Goal: Information Seeking & Learning: Check status

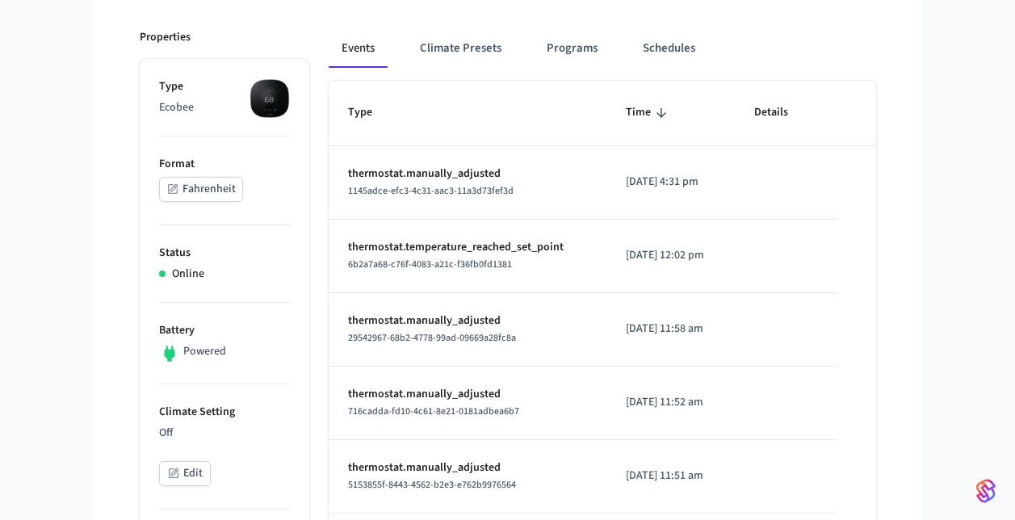
scroll to position [150, 0]
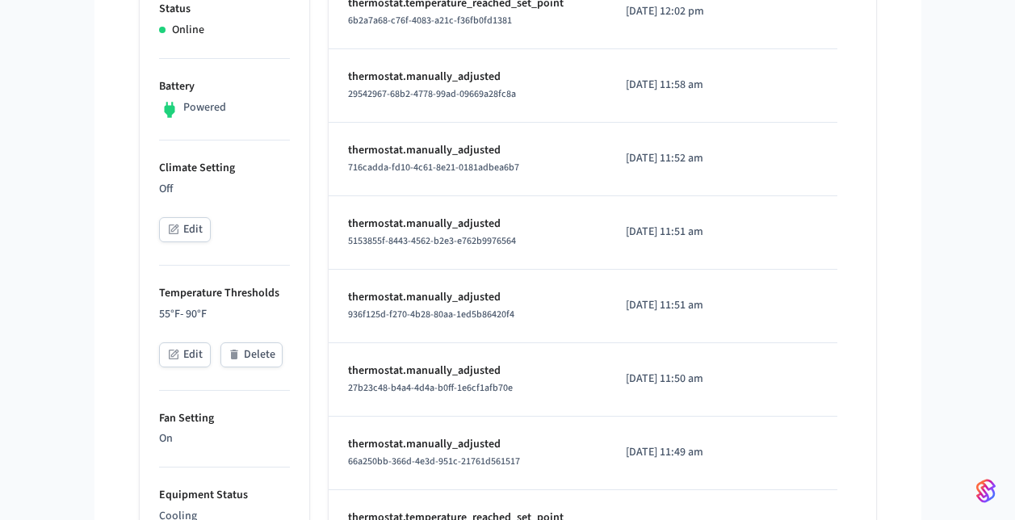
scroll to position [448, 0]
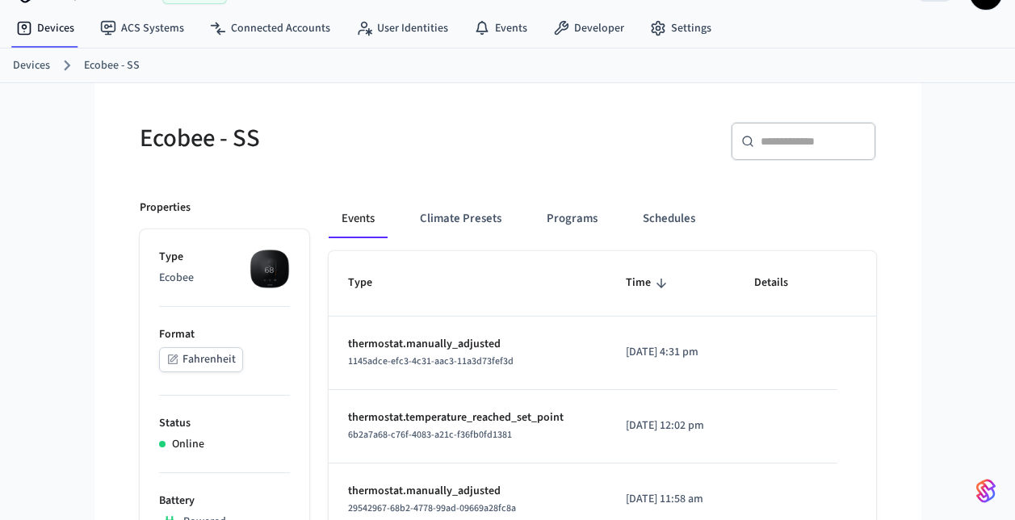
scroll to position [79, 0]
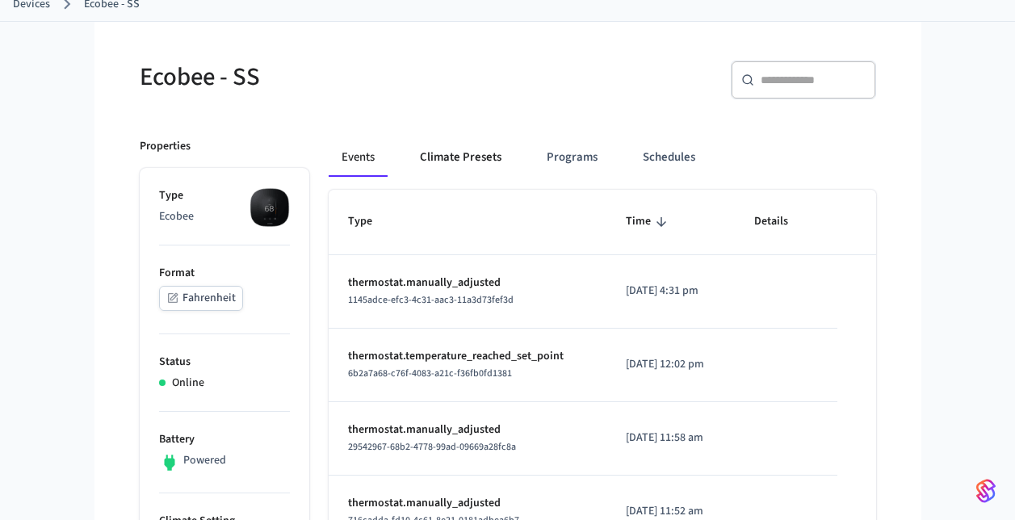
scroll to position [99, 0]
drag, startPoint x: 664, startPoint y: 292, endPoint x: 752, endPoint y: 304, distance: 88.9
click at [752, 304] on tr "thermostat.manually_adjusted 1145adce-efc3-4c31-aac3-11a3d73fef3d 2025/09/08 at…" at bounding box center [603, 290] width 548 height 73
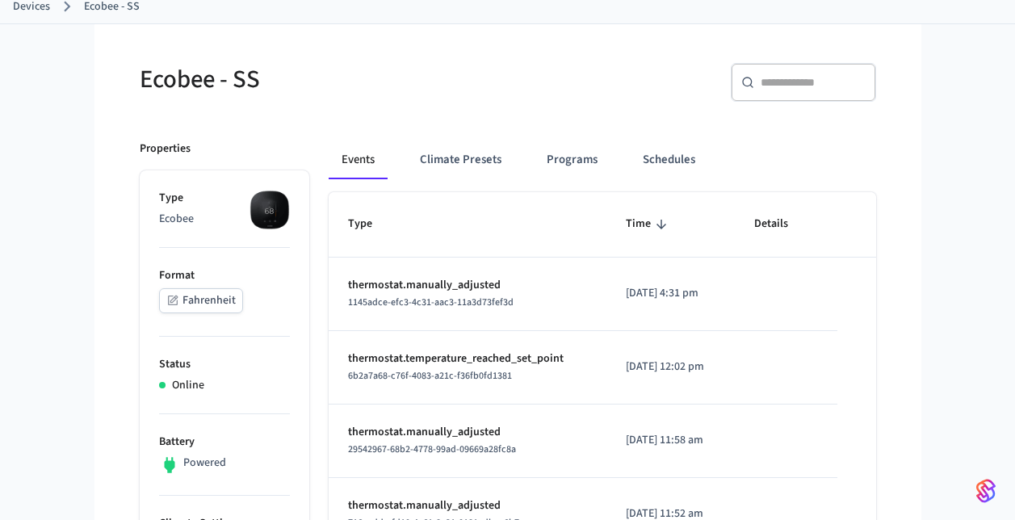
scroll to position [94, 0]
click at [687, 294] on p "[DATE] 4:31 pm" at bounding box center [671, 294] width 90 height 17
click at [687, 294] on p "2025/09/08 at 4:31 pm" at bounding box center [671, 294] width 90 height 17
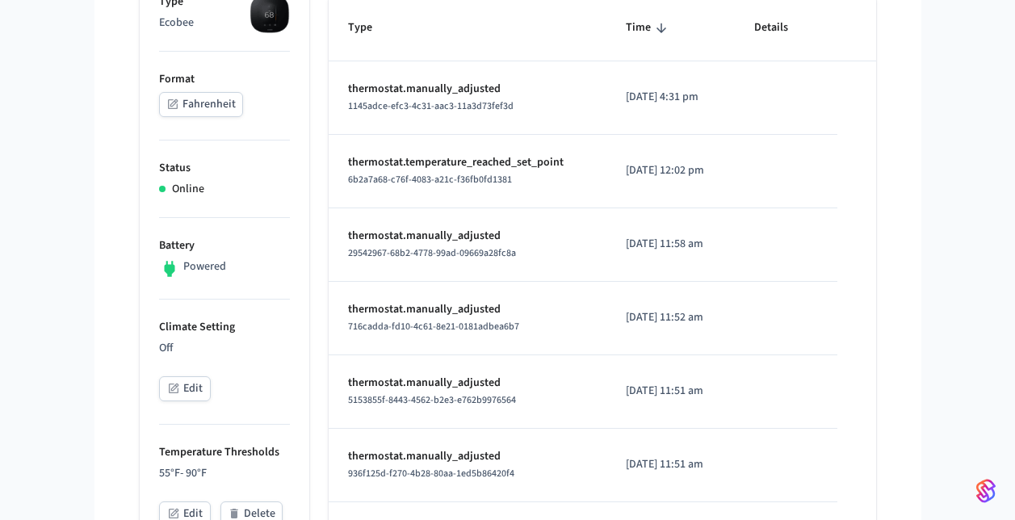
scroll to position [0, 0]
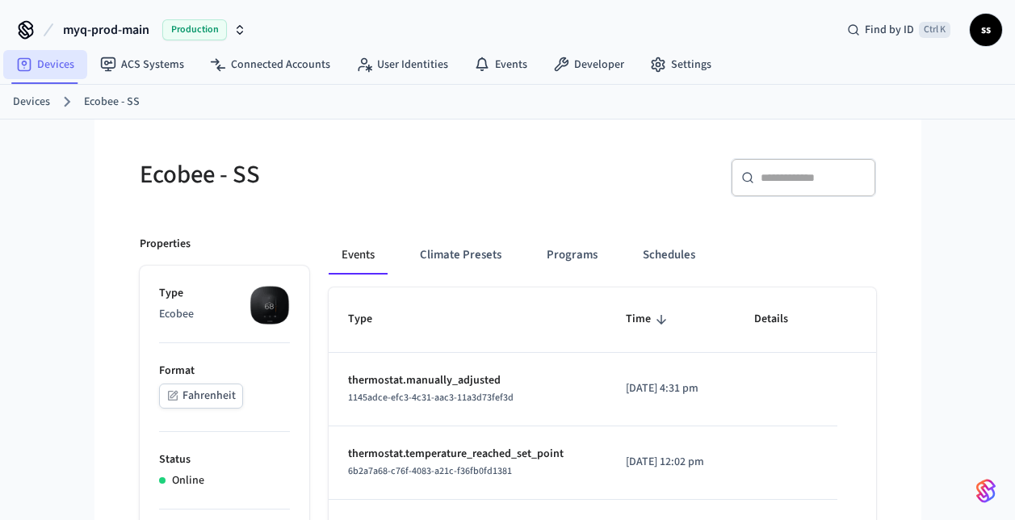
click at [48, 63] on link "Devices" at bounding box center [45, 64] width 84 height 29
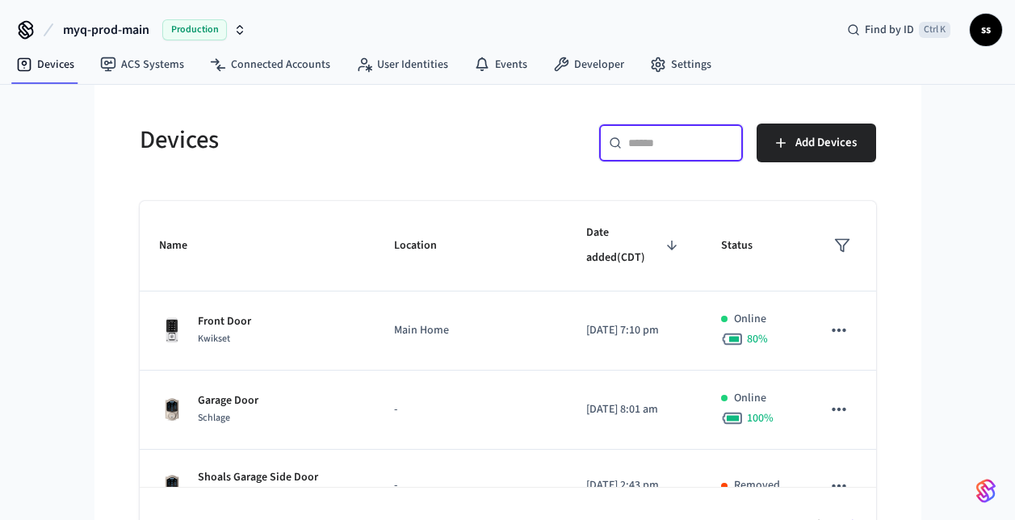
click at [708, 140] on input "text" at bounding box center [680, 143] width 105 height 16
paste input "**********"
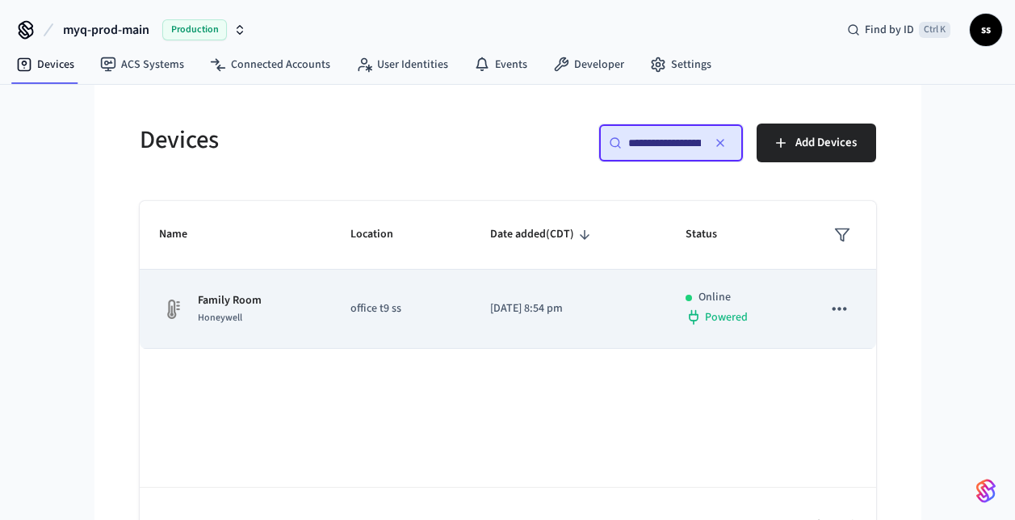
type input "**********"
click at [447, 284] on td "office t9 ss" at bounding box center [401, 309] width 140 height 79
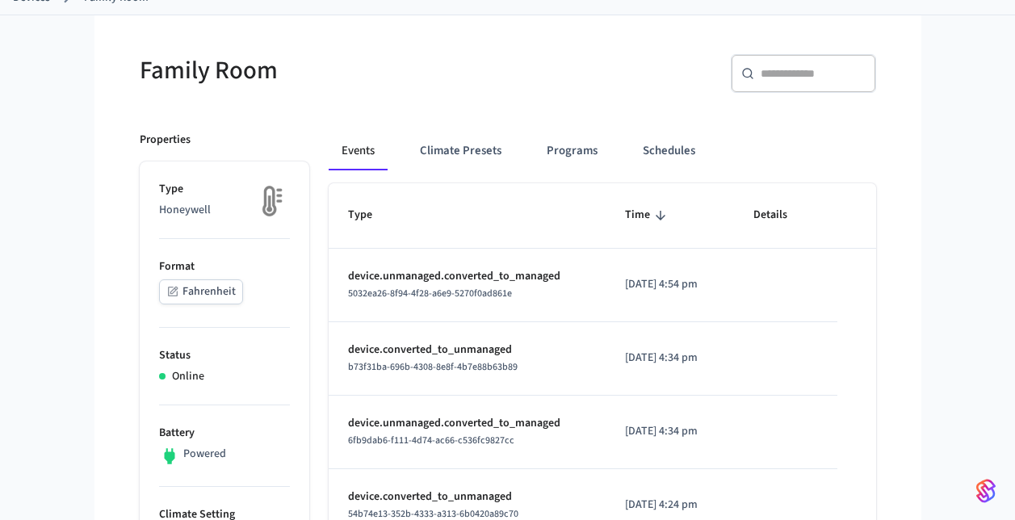
scroll to position [105, 0]
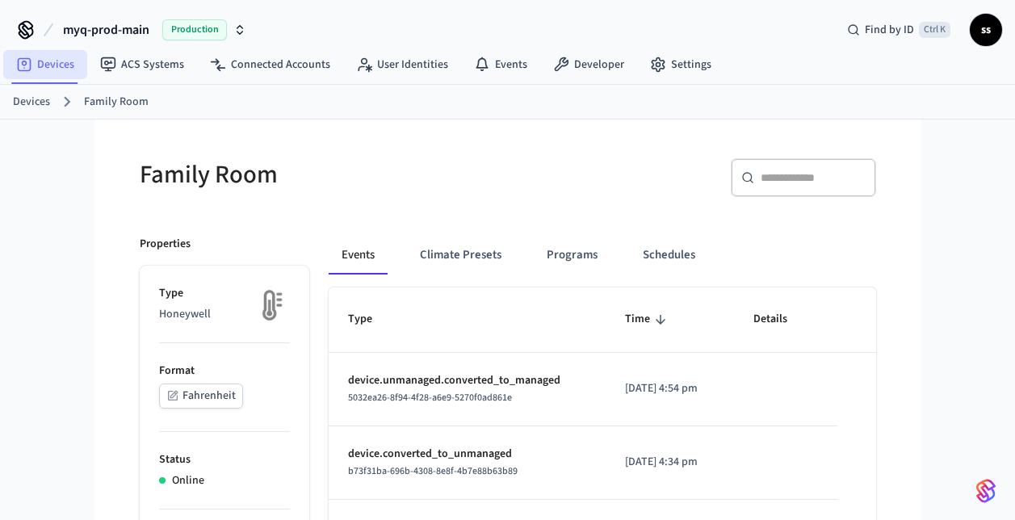
click at [57, 65] on link "Devices" at bounding box center [45, 64] width 84 height 29
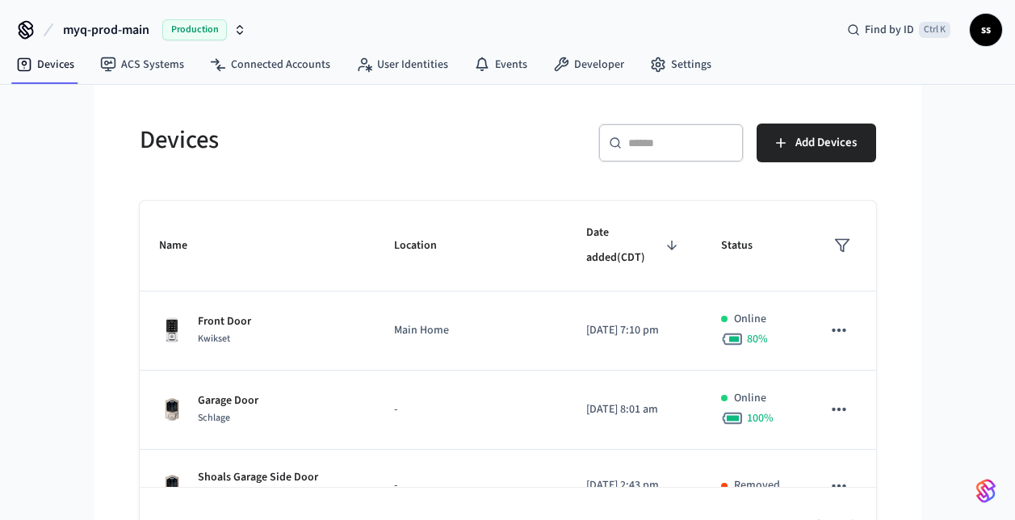
click at [661, 134] on div "​ ​" at bounding box center [670, 143] width 145 height 39
paste input "**********"
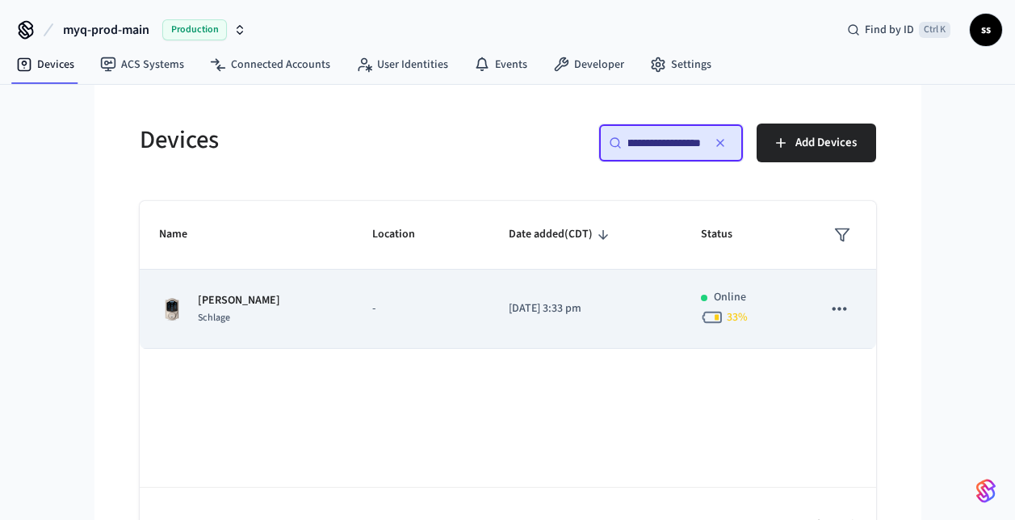
type input "**********"
click at [353, 327] on td "-" at bounding box center [421, 309] width 136 height 79
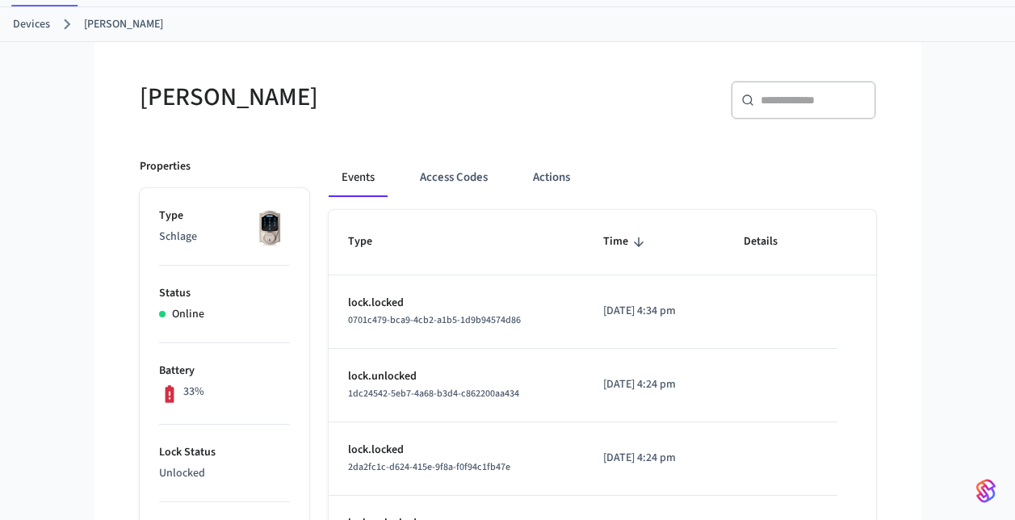
scroll to position [78, 0]
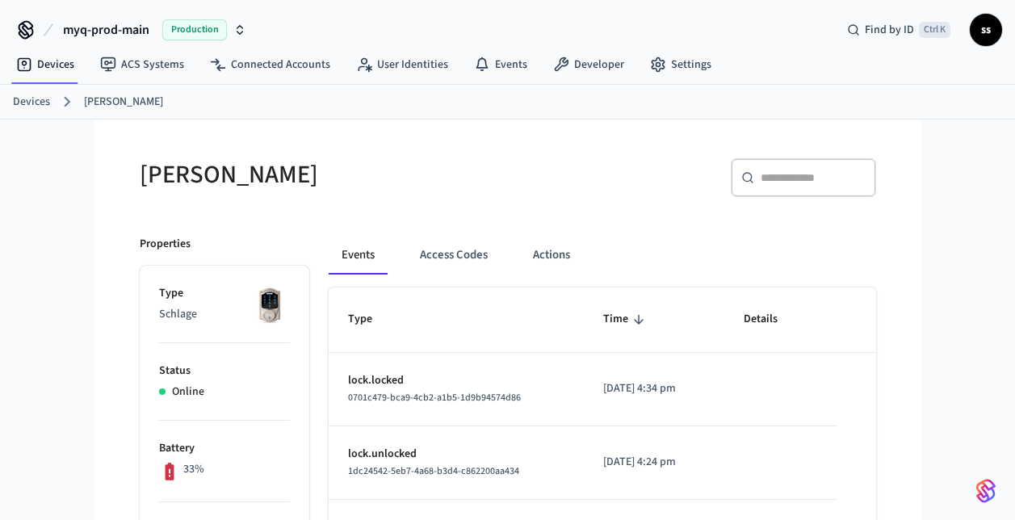
scroll to position [31, 0]
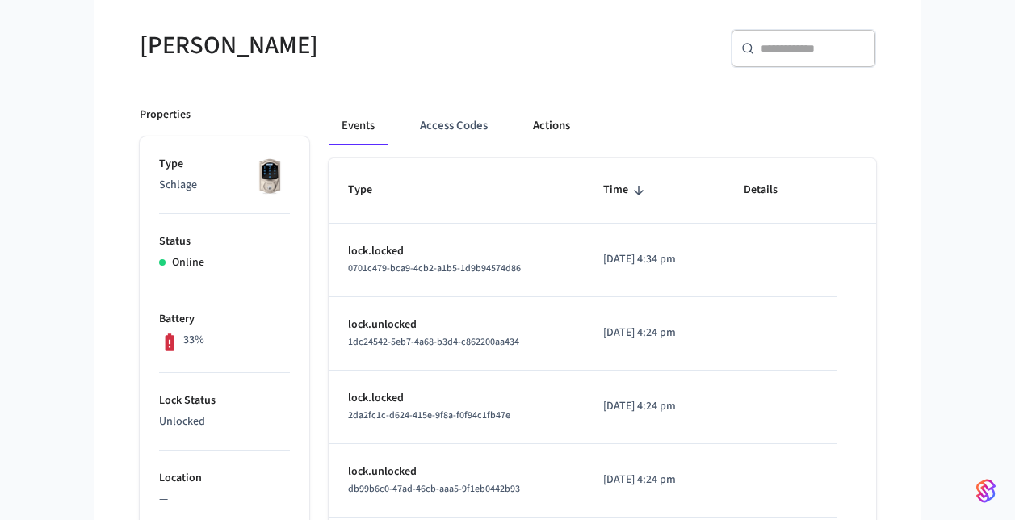
click at [544, 127] on button "Actions" at bounding box center [551, 126] width 63 height 39
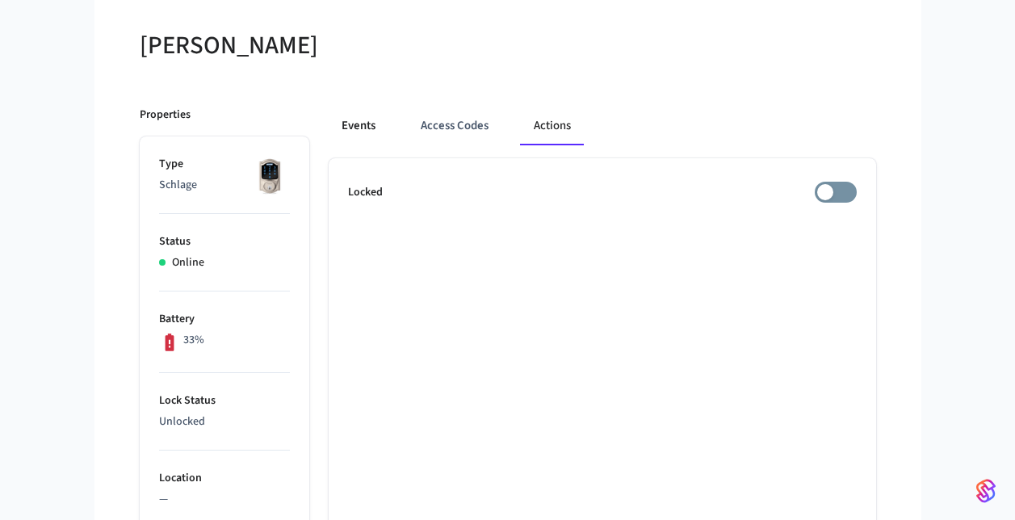
click at [357, 129] on button "Events" at bounding box center [359, 126] width 60 height 39
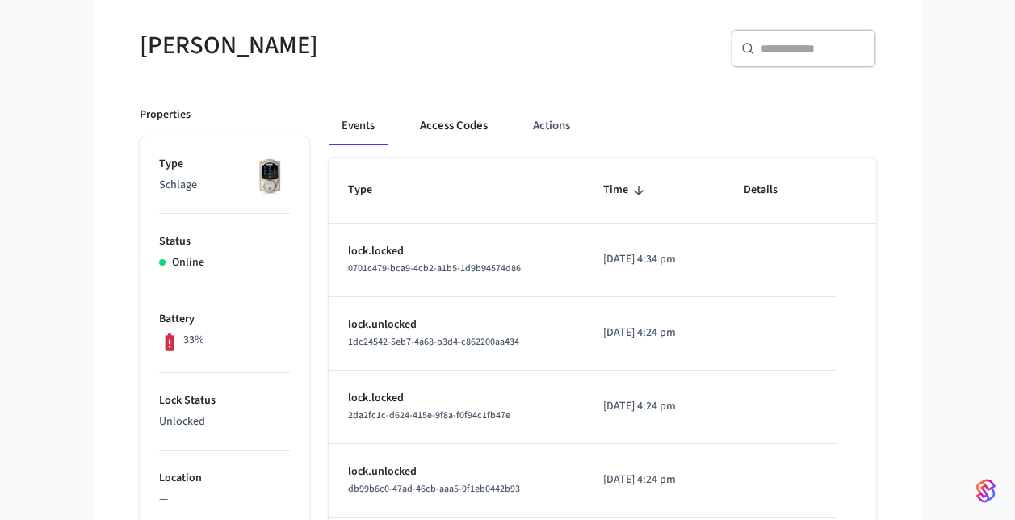
click at [451, 130] on button "Access Codes" at bounding box center [454, 126] width 94 height 39
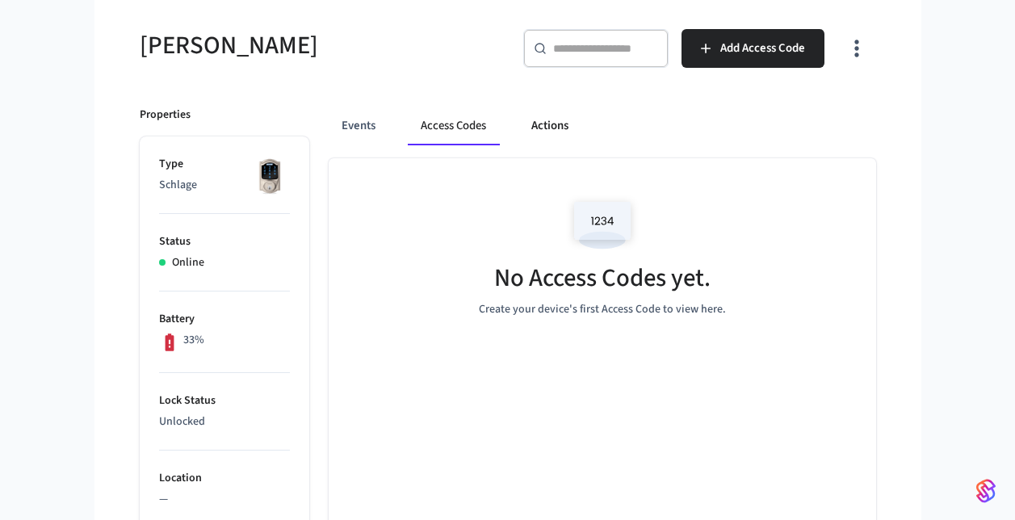
click at [544, 127] on button "Actions" at bounding box center [550, 126] width 63 height 39
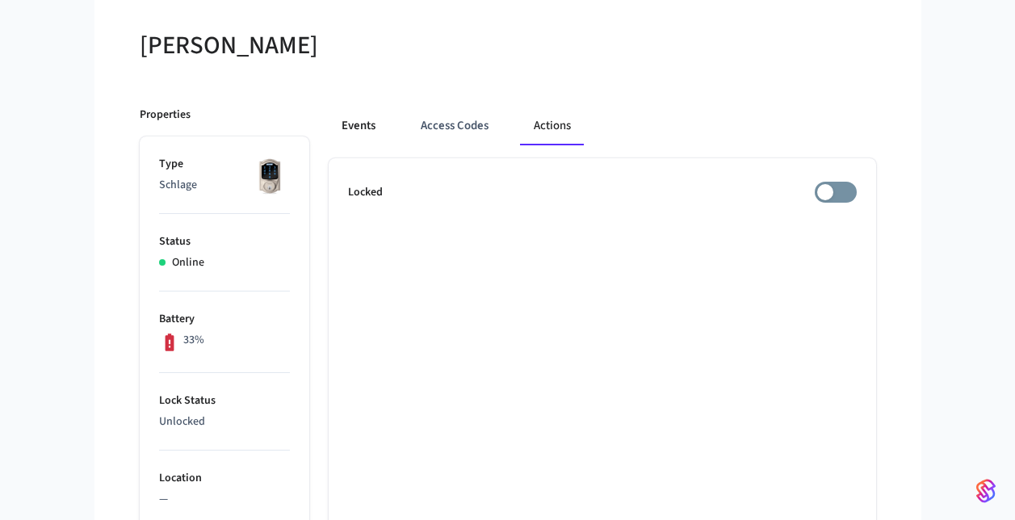
click at [367, 129] on button "Events" at bounding box center [359, 126] width 60 height 39
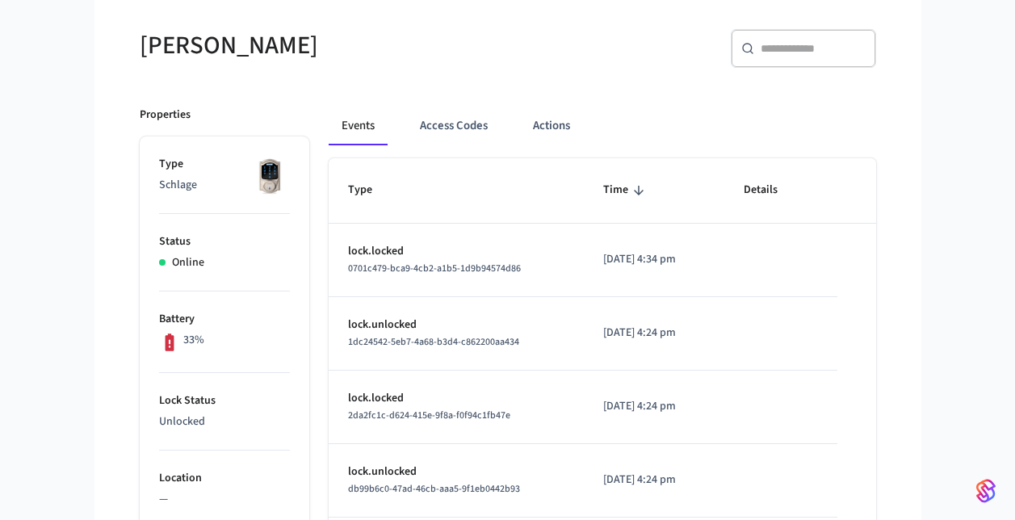
scroll to position [145, 0]
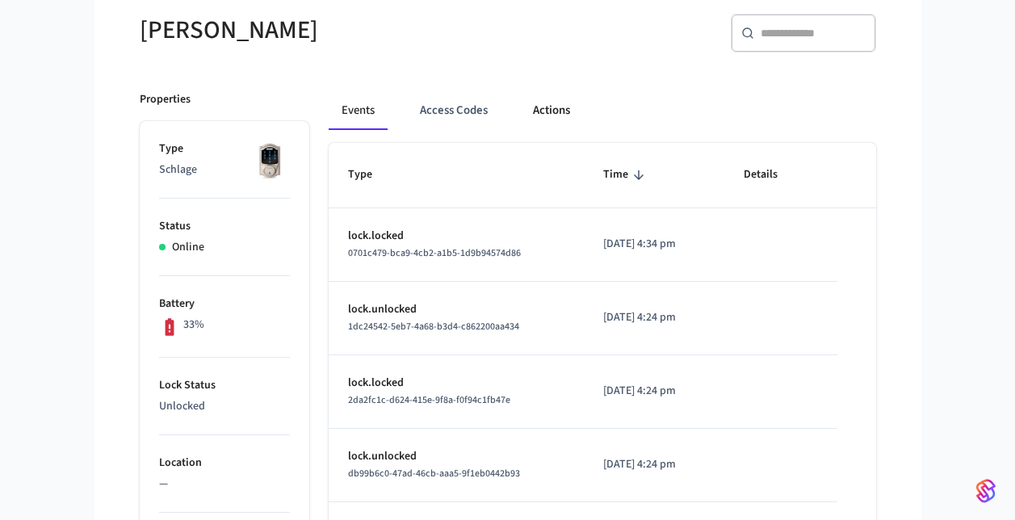
click at [562, 107] on button "Actions" at bounding box center [551, 110] width 63 height 39
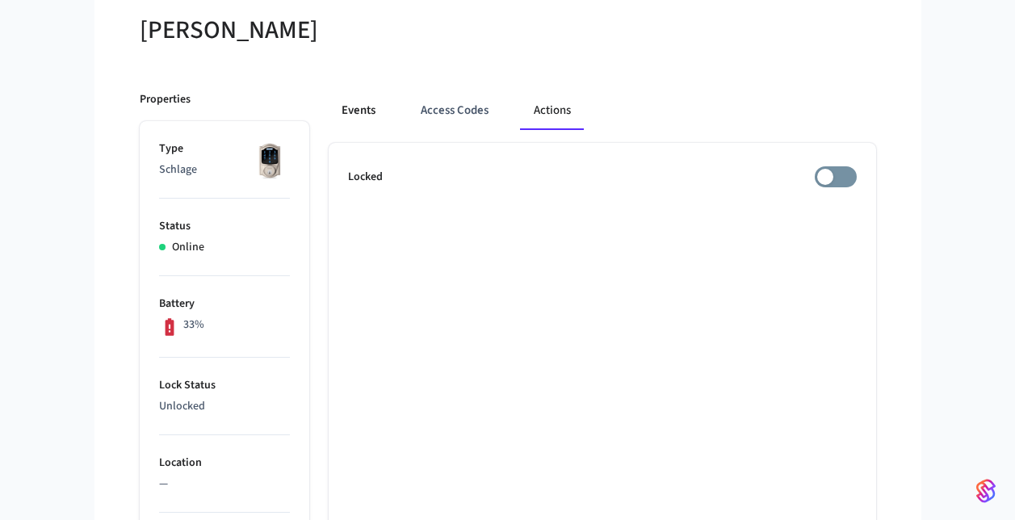
click at [359, 120] on button "Events" at bounding box center [359, 110] width 60 height 39
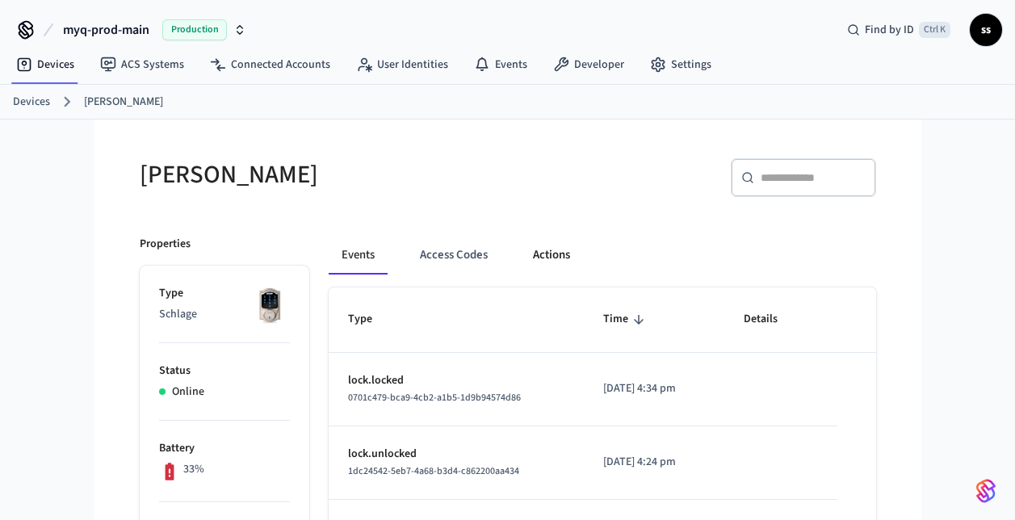
click at [537, 262] on button "Actions" at bounding box center [551, 255] width 63 height 39
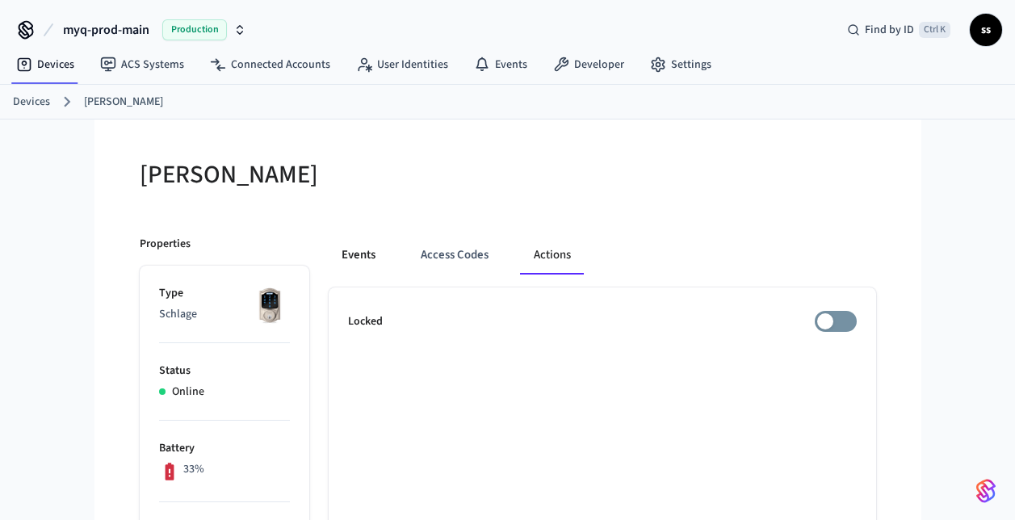
click at [363, 261] on button "Events" at bounding box center [359, 255] width 60 height 39
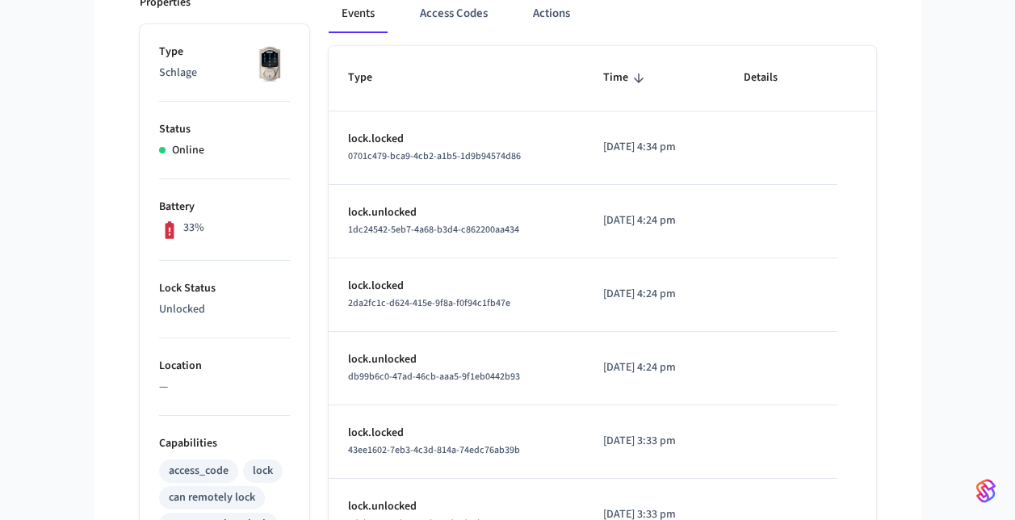
scroll to position [197, 0]
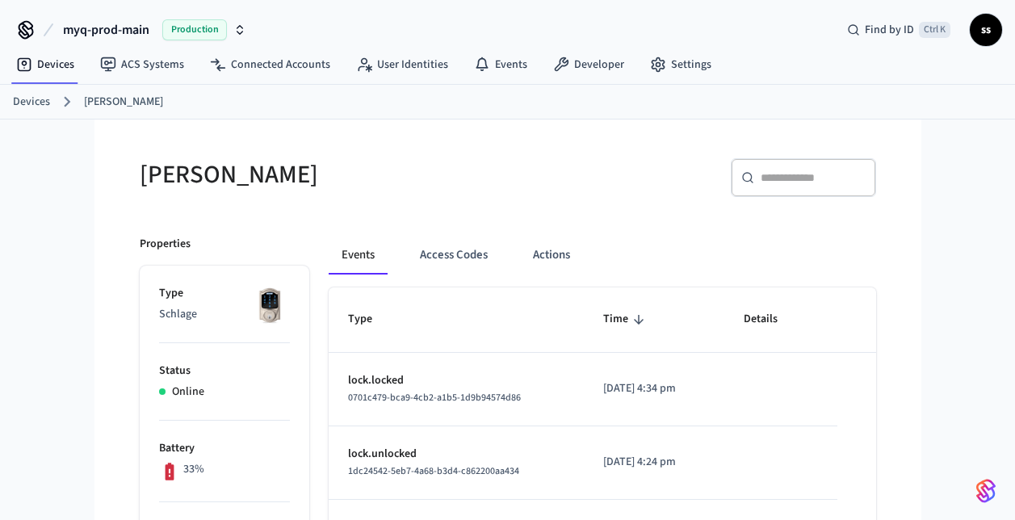
click at [454, 256] on button "Access Codes" at bounding box center [454, 255] width 94 height 39
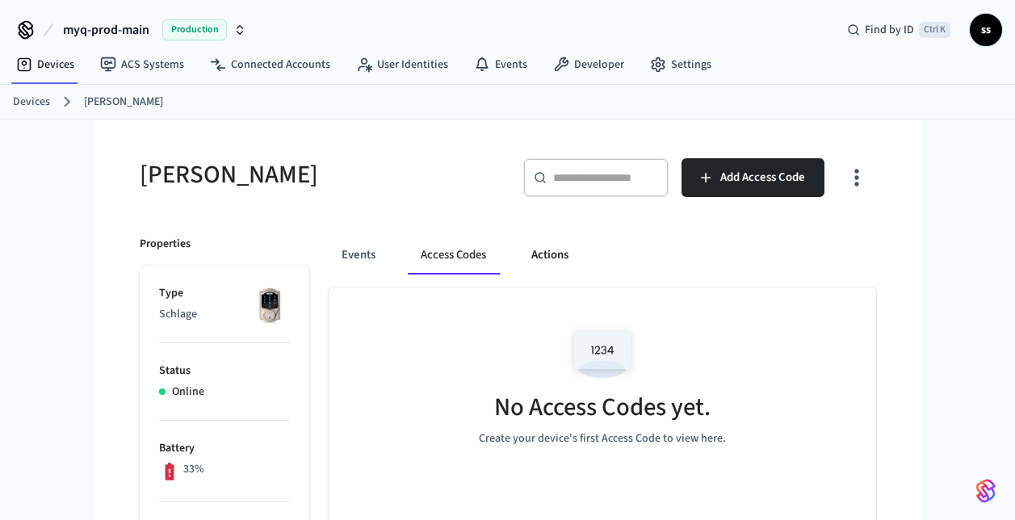
click at [526, 260] on button "Actions" at bounding box center [550, 255] width 63 height 39
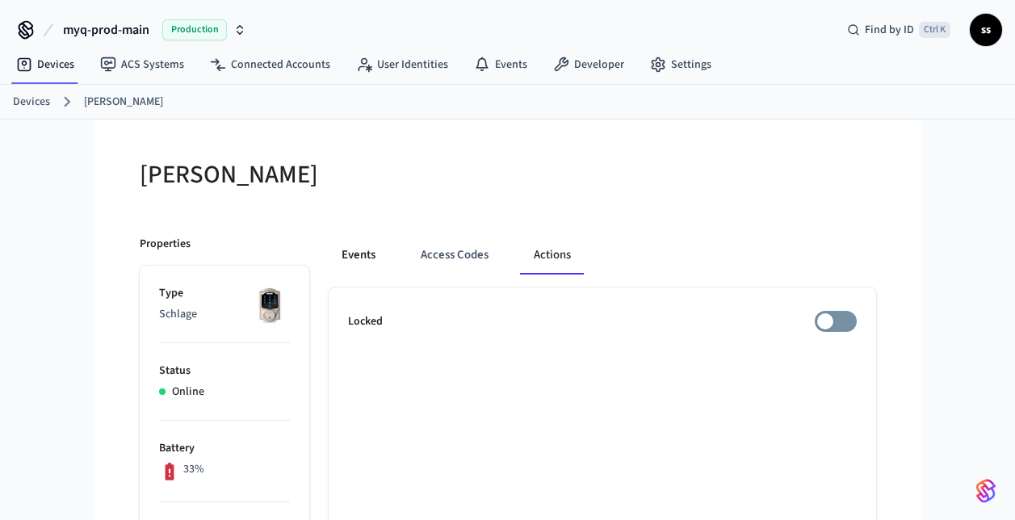
click at [353, 250] on button "Events" at bounding box center [359, 255] width 60 height 39
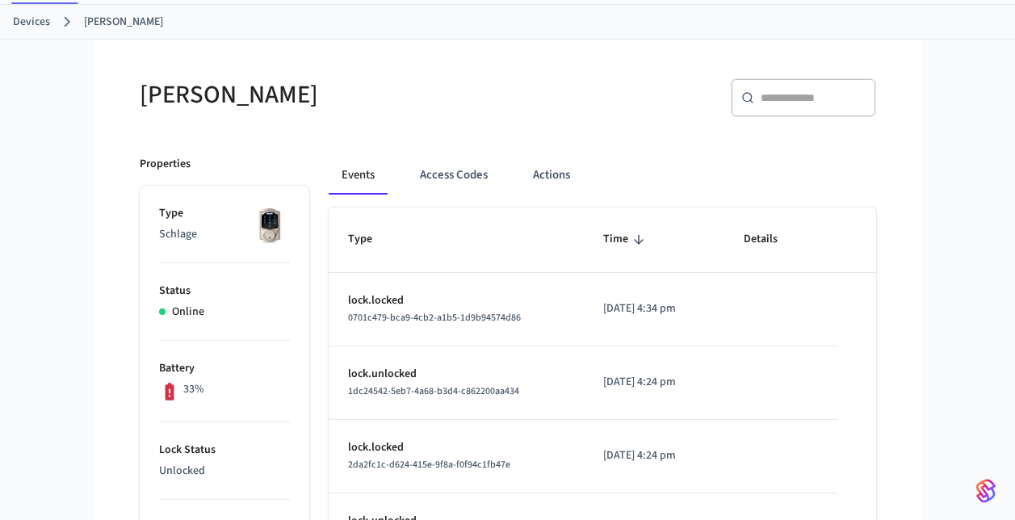
scroll to position [78, 0]
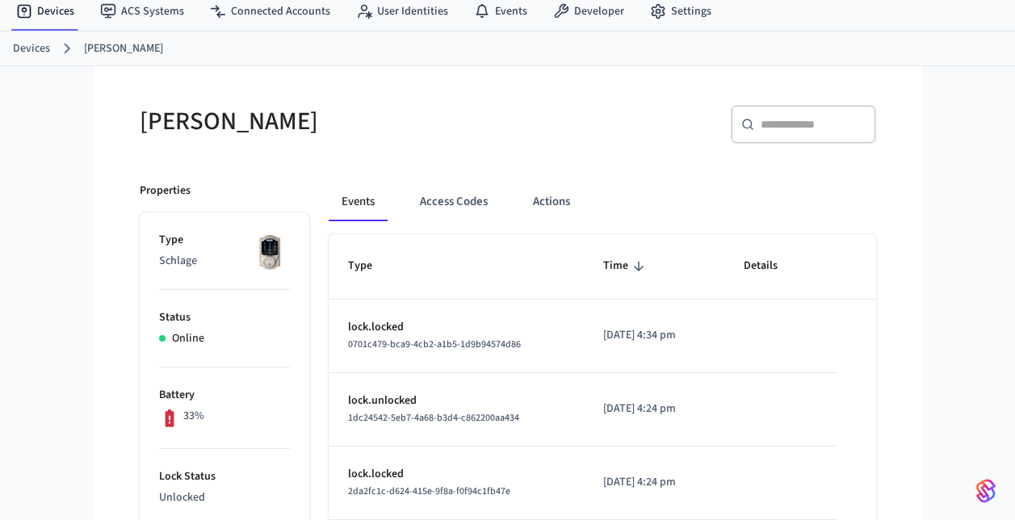
scroll to position [136, 0]
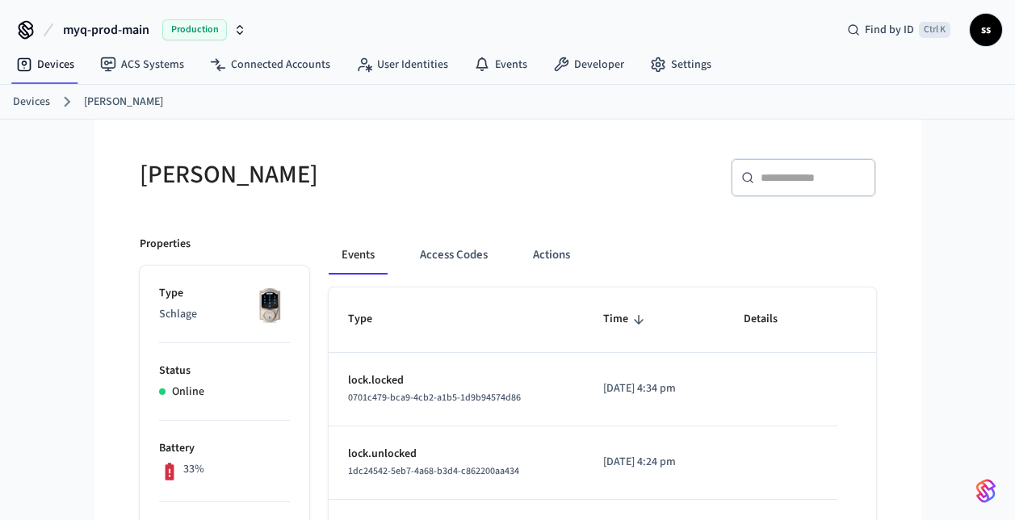
click at [102, 27] on span "myq-prod-main" at bounding box center [106, 29] width 86 height 19
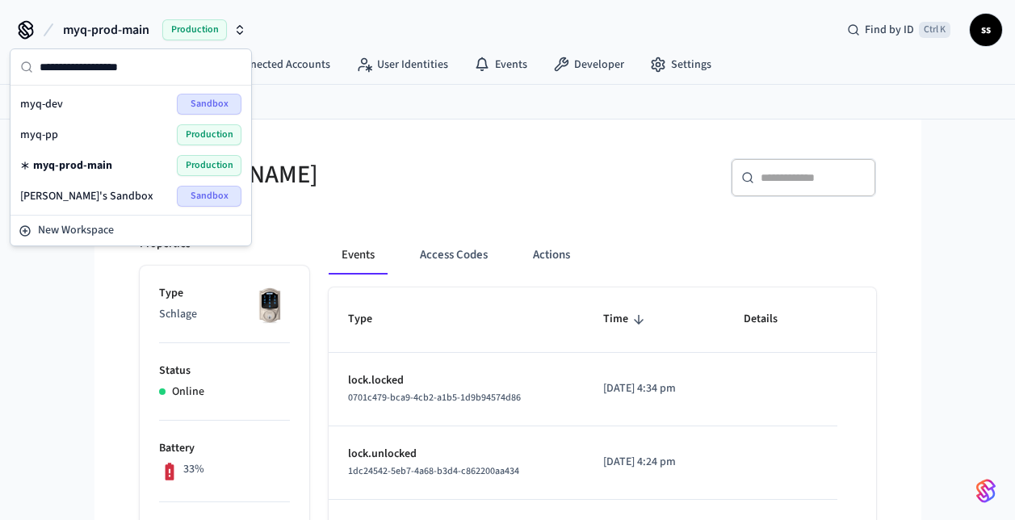
click at [96, 129] on div "myq-pp Production" at bounding box center [130, 134] width 221 height 21
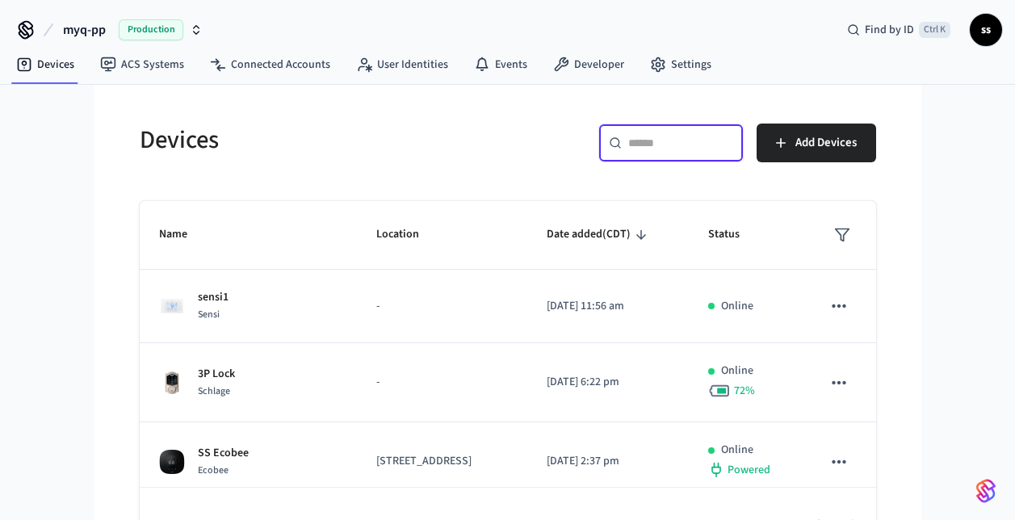
click at [670, 146] on input "text" at bounding box center [680, 143] width 105 height 16
paste input "**********"
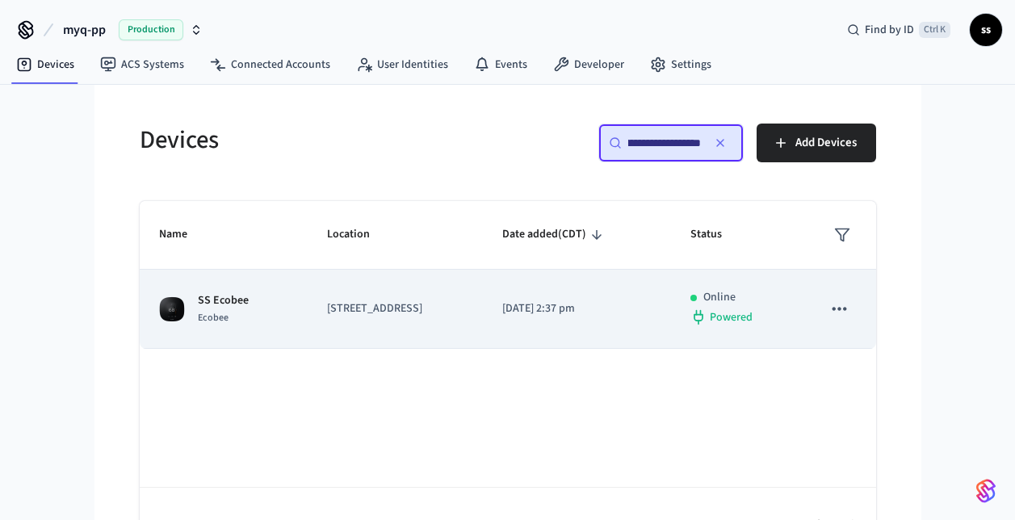
type input "**********"
click at [464, 313] on p "[STREET_ADDRESS]" at bounding box center [395, 308] width 136 height 17
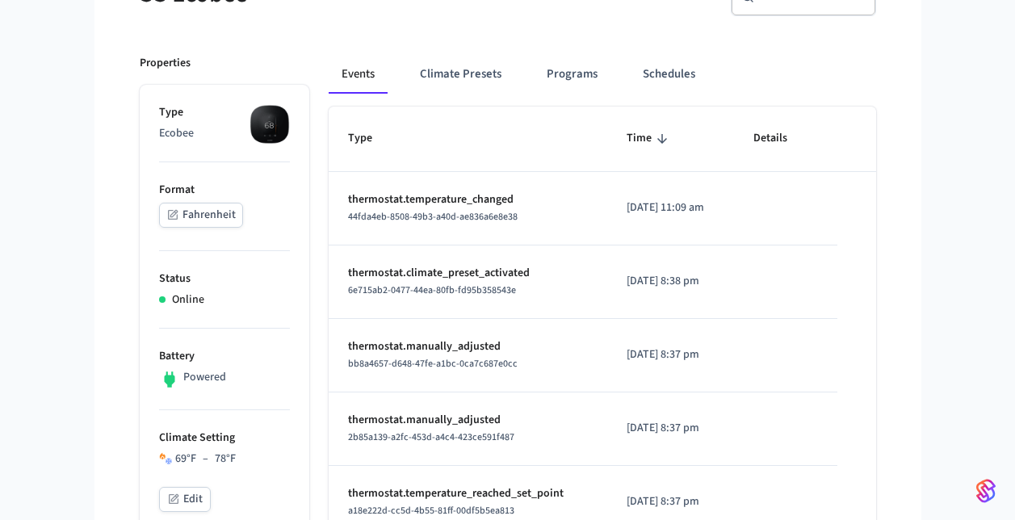
scroll to position [180, 0]
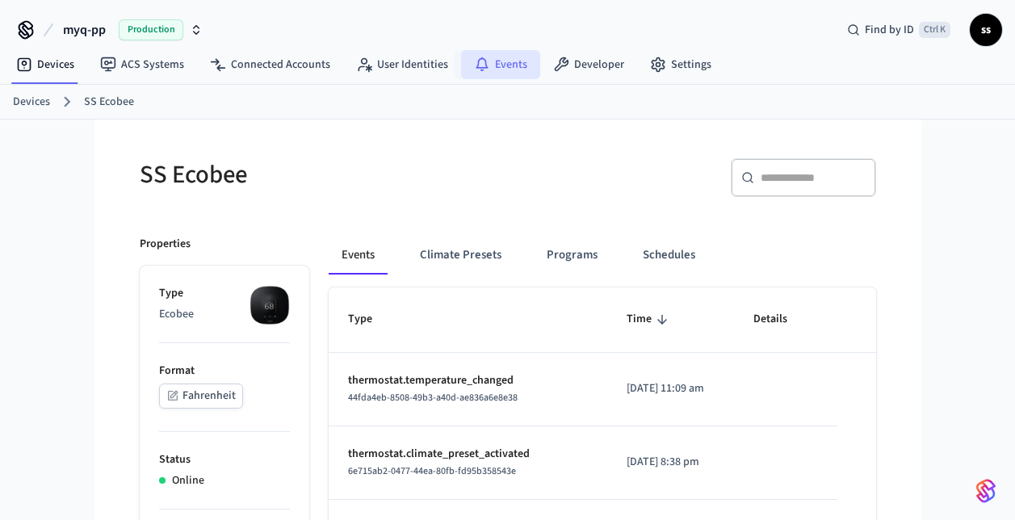
click at [491, 65] on link "Events" at bounding box center [500, 64] width 79 height 29
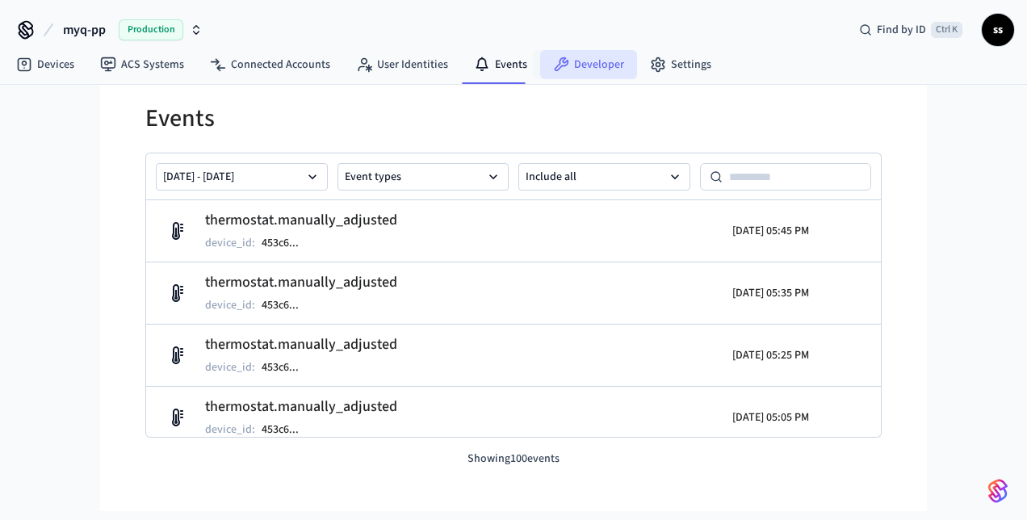
click at [583, 68] on link "Developer" at bounding box center [588, 64] width 97 height 29
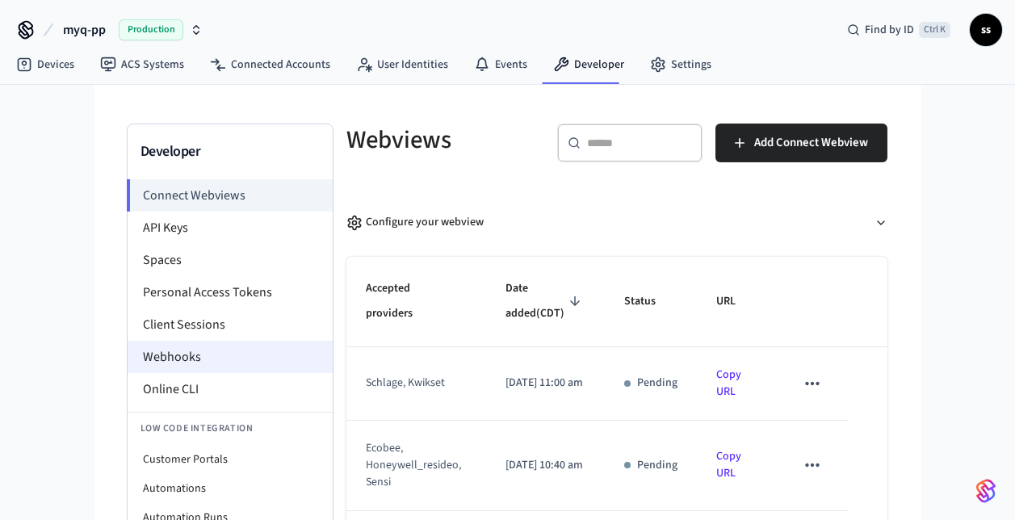
click at [196, 363] on li "Webhooks" at bounding box center [230, 357] width 205 height 32
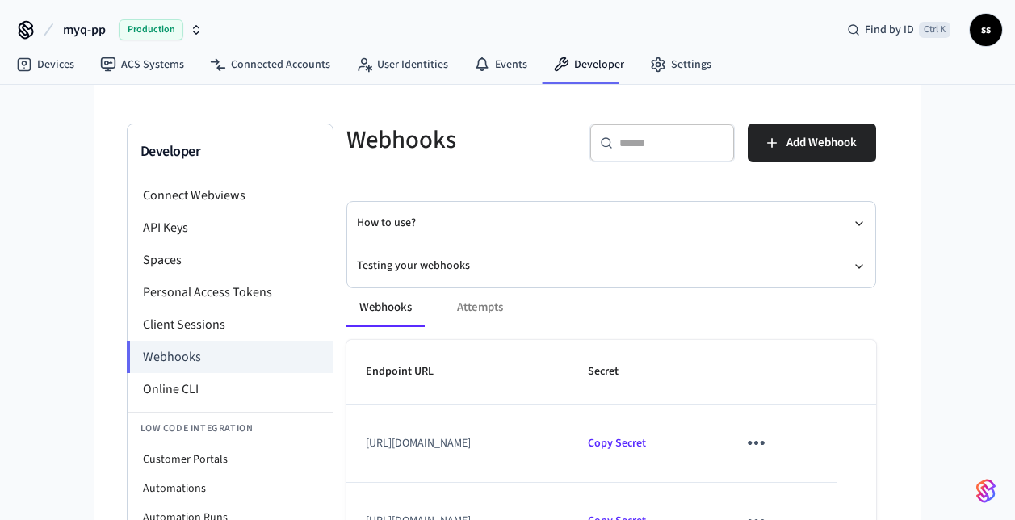
click at [413, 258] on button "Testing your webhooks" at bounding box center [611, 266] width 509 height 43
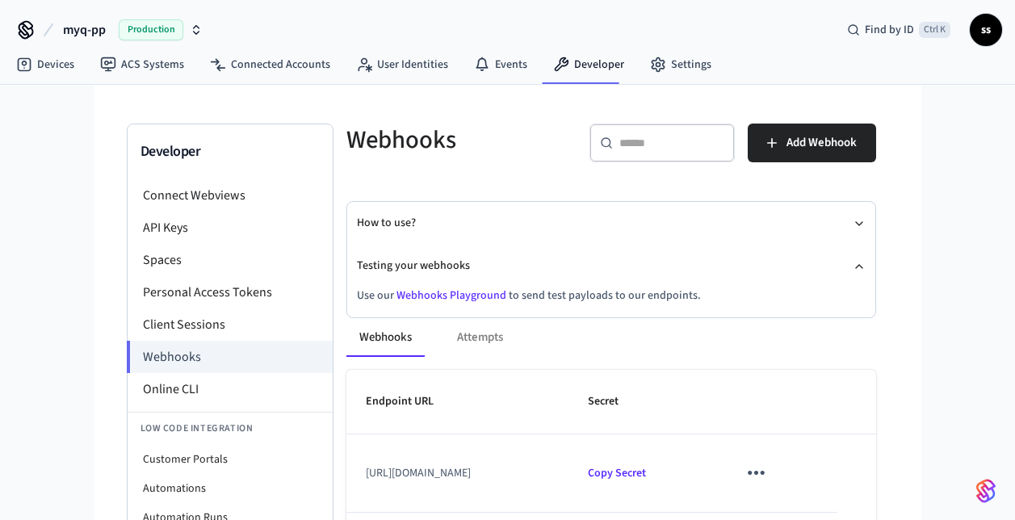
click at [451, 299] on div "Webhooks Attempts Endpoint URL Secret https://partner-devices-webhook-pp.myqops…" at bounding box center [601, 522] width 549 height 447
click at [461, 299] on div "Webhooks Attempts Endpoint URL Secret https://partner-devices-webhook-pp.myqops…" at bounding box center [601, 522] width 549 height 447
click at [424, 298] on link "Webhooks Playground" at bounding box center [452, 296] width 110 height 16
click at [133, 27] on span "Production" at bounding box center [151, 29] width 65 height 21
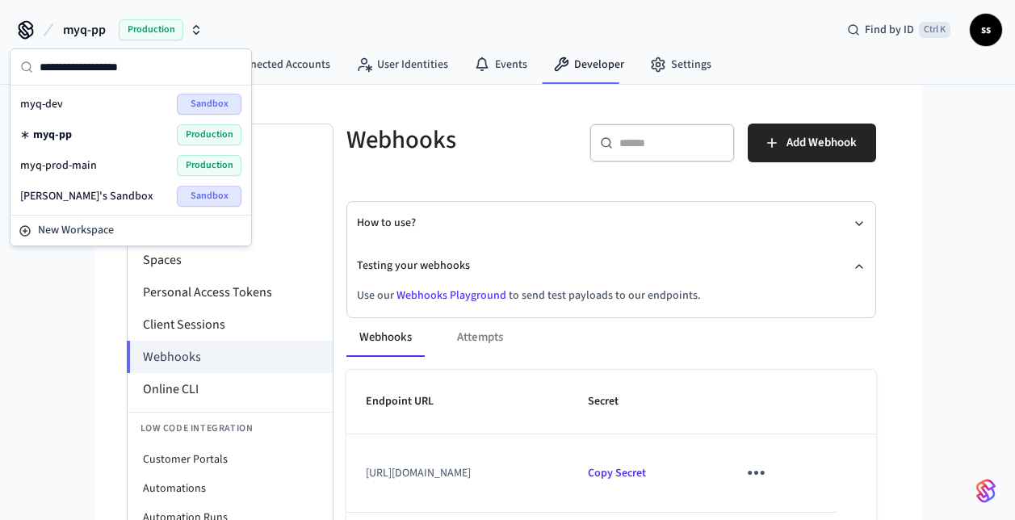
click at [85, 174] on div "myq-prod-main Production" at bounding box center [130, 165] width 221 height 21
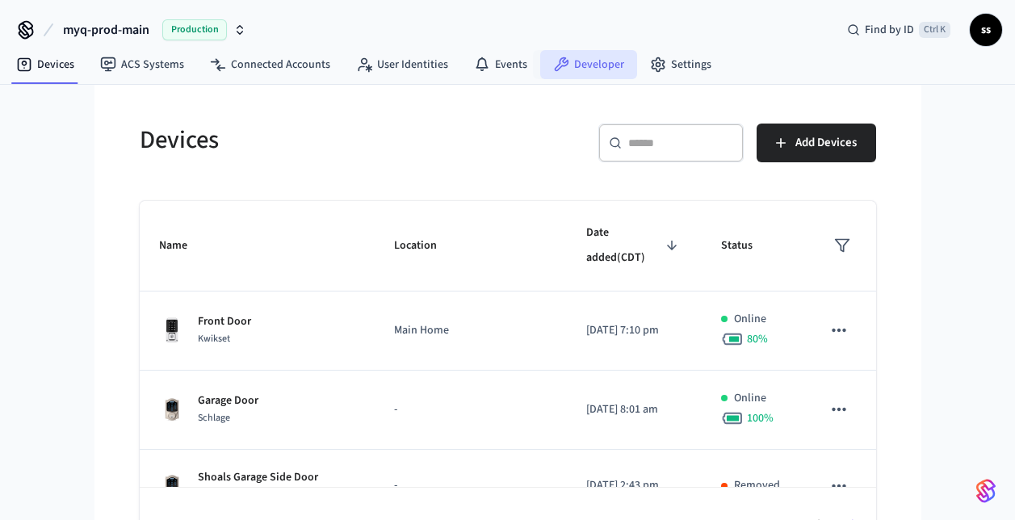
click at [588, 60] on link "Developer" at bounding box center [588, 64] width 97 height 29
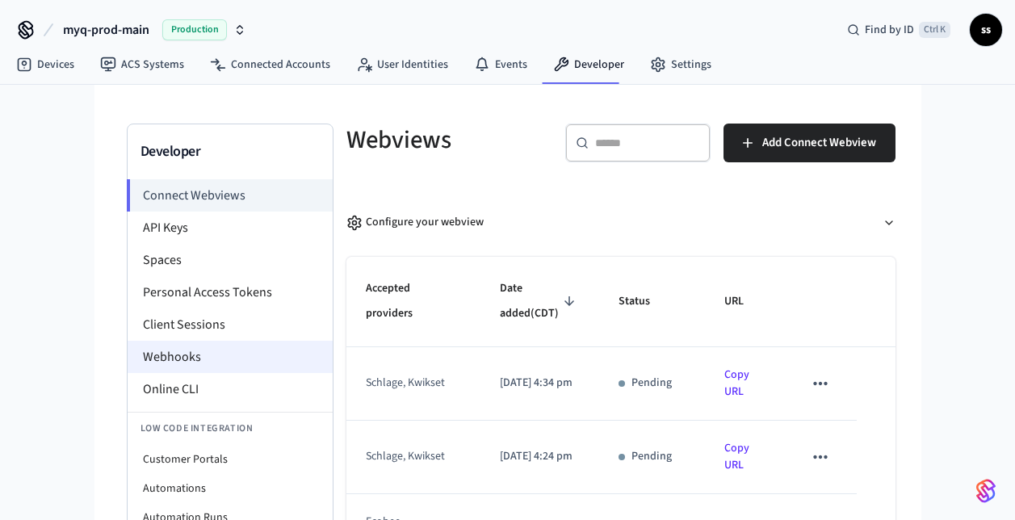
click at [206, 354] on li "Webhooks" at bounding box center [230, 357] width 205 height 32
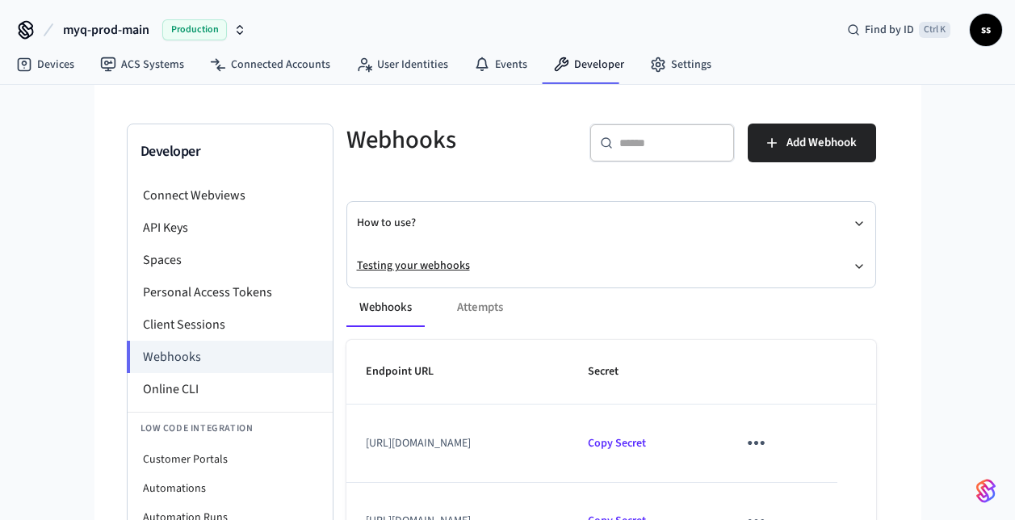
click at [453, 267] on button "Testing your webhooks" at bounding box center [611, 266] width 509 height 43
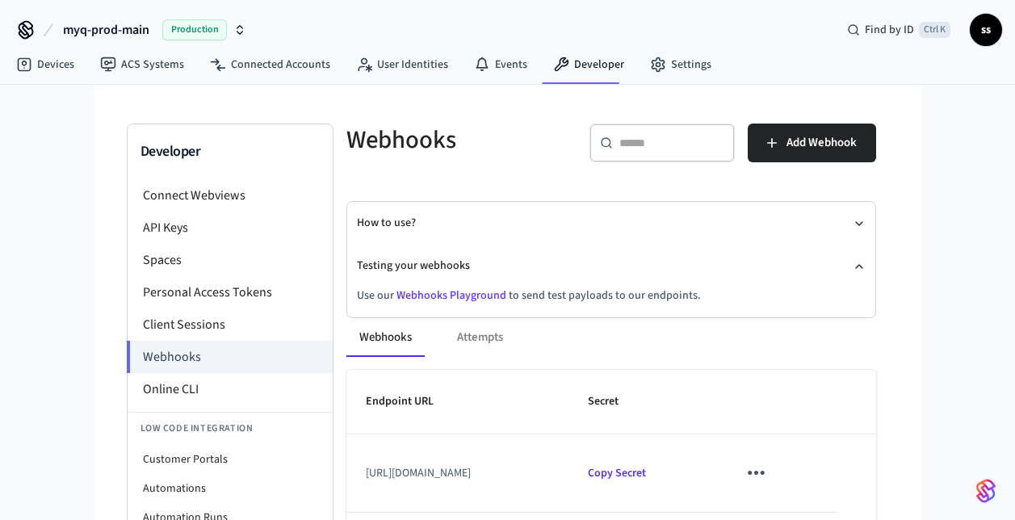
click at [463, 292] on link "Webhooks Playground" at bounding box center [452, 296] width 110 height 16
click at [42, 65] on link "Devices" at bounding box center [45, 64] width 84 height 29
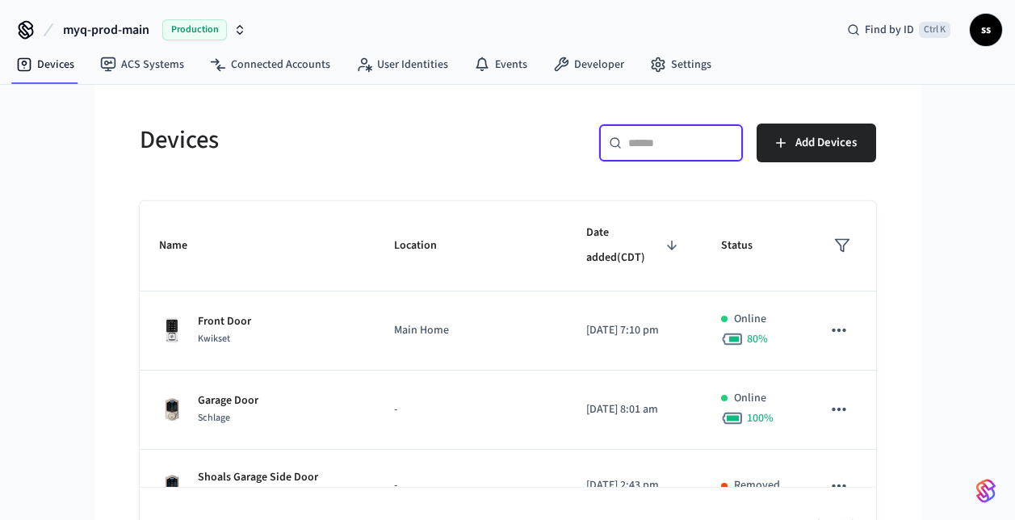
click at [634, 147] on input "text" at bounding box center [680, 143] width 105 height 16
paste input "**********"
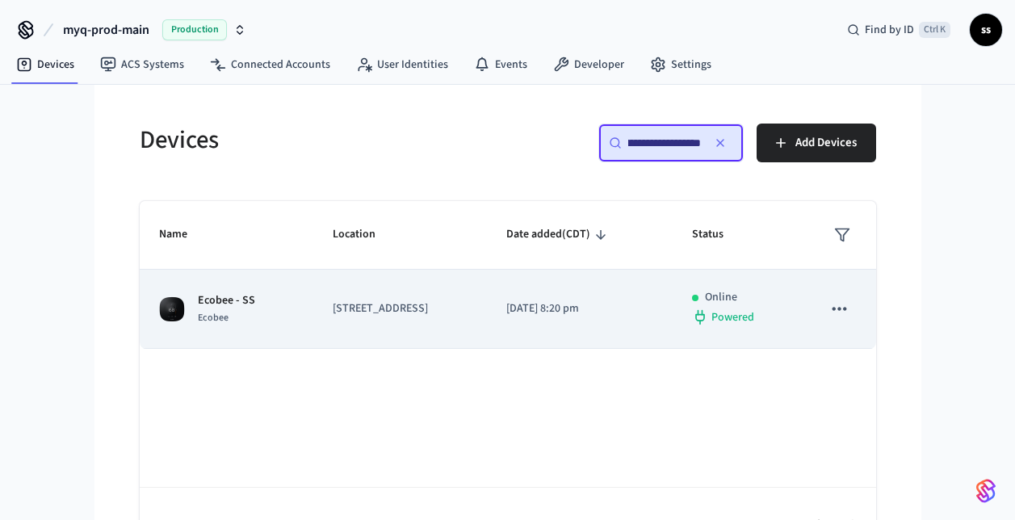
type input "**********"
click at [451, 315] on p "[STREET_ADDRESS]" at bounding box center [400, 308] width 135 height 17
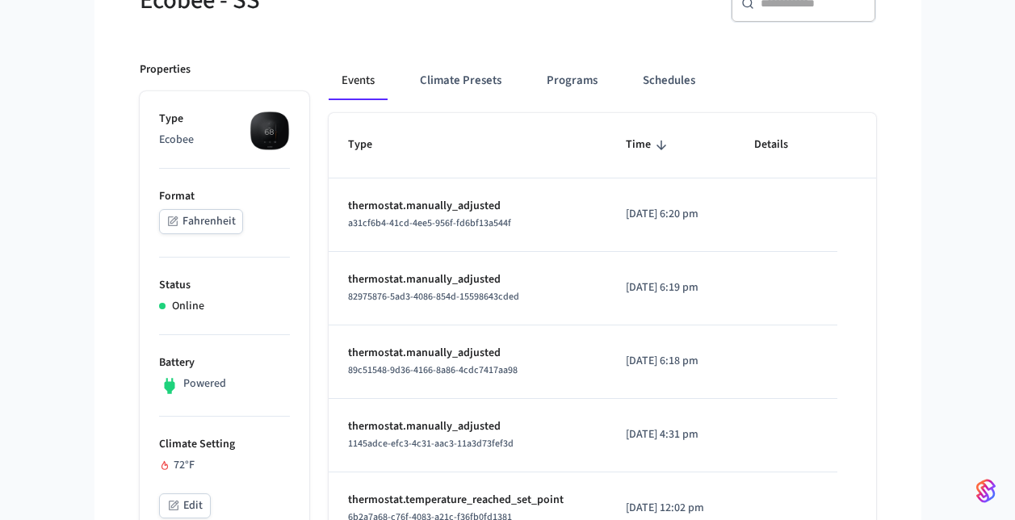
scroll to position [186, 0]
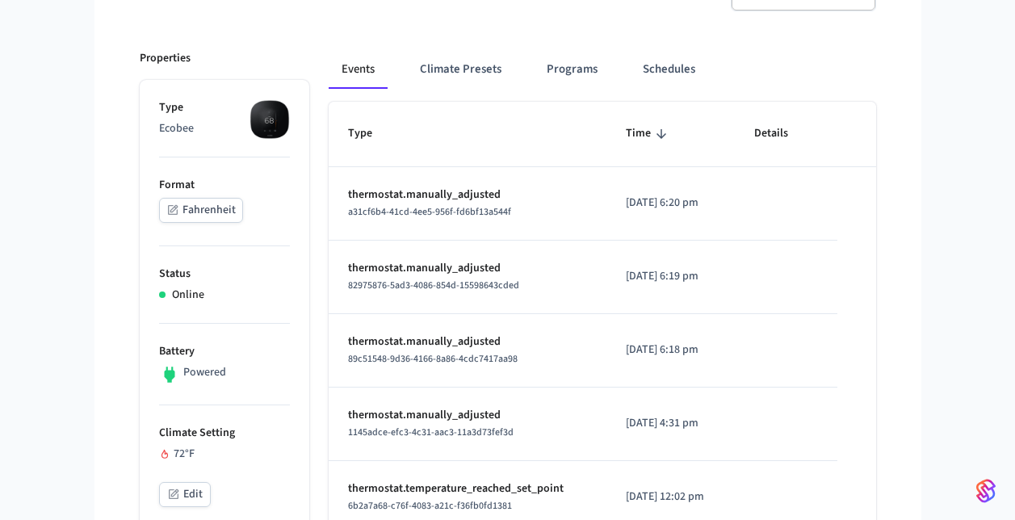
click at [689, 208] on p "2025/09/08 at 6:20 pm" at bounding box center [671, 203] width 90 height 17
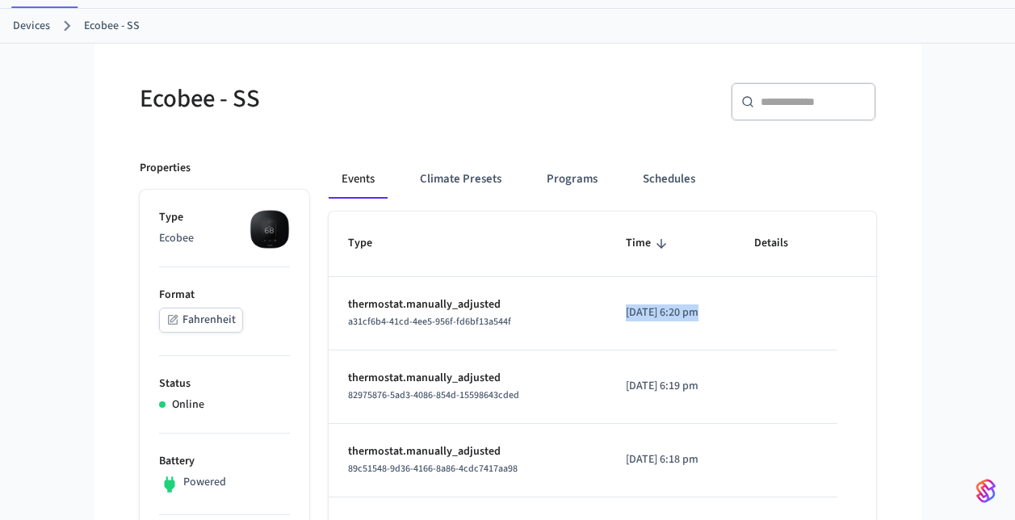
scroll to position [0, 0]
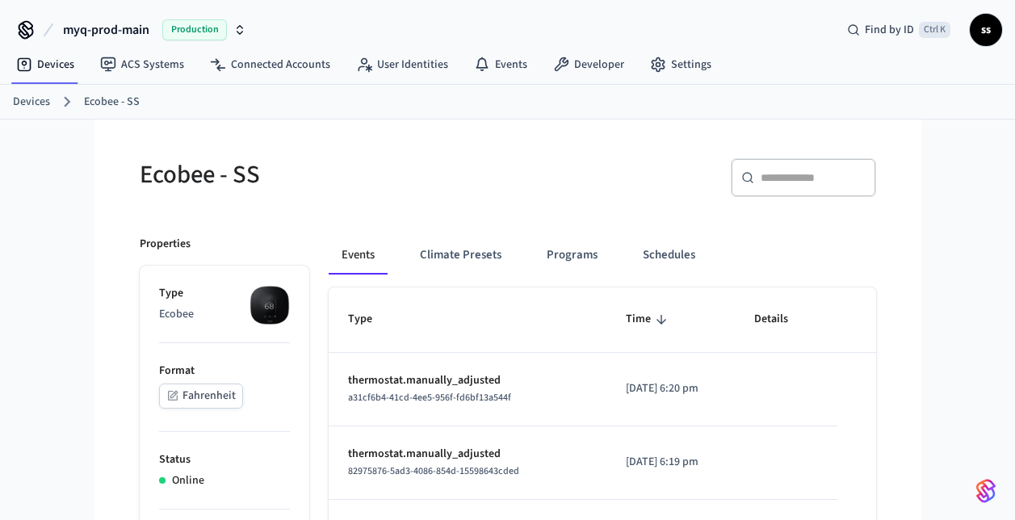
click at [35, 98] on link "Devices" at bounding box center [31, 102] width 37 height 17
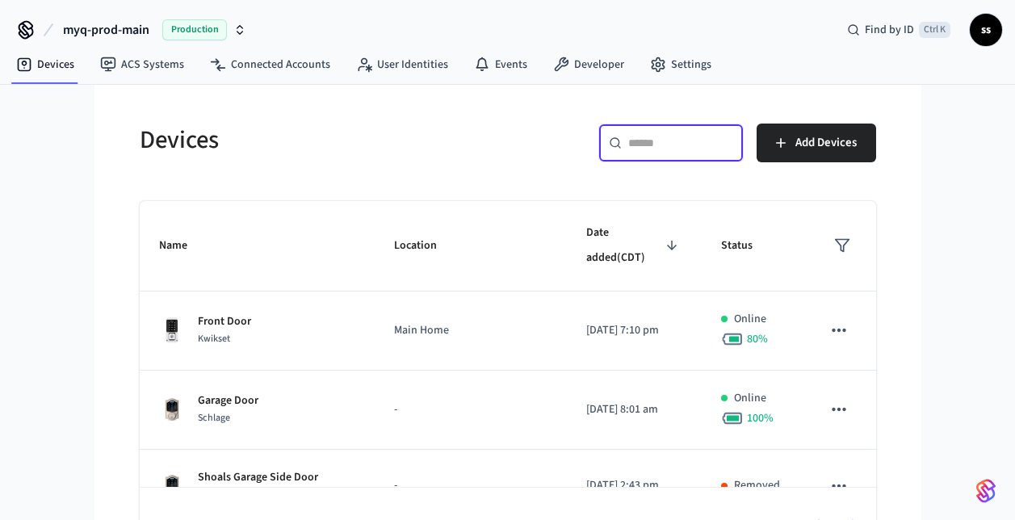
click at [669, 148] on input "text" at bounding box center [680, 143] width 105 height 16
paste input "**********"
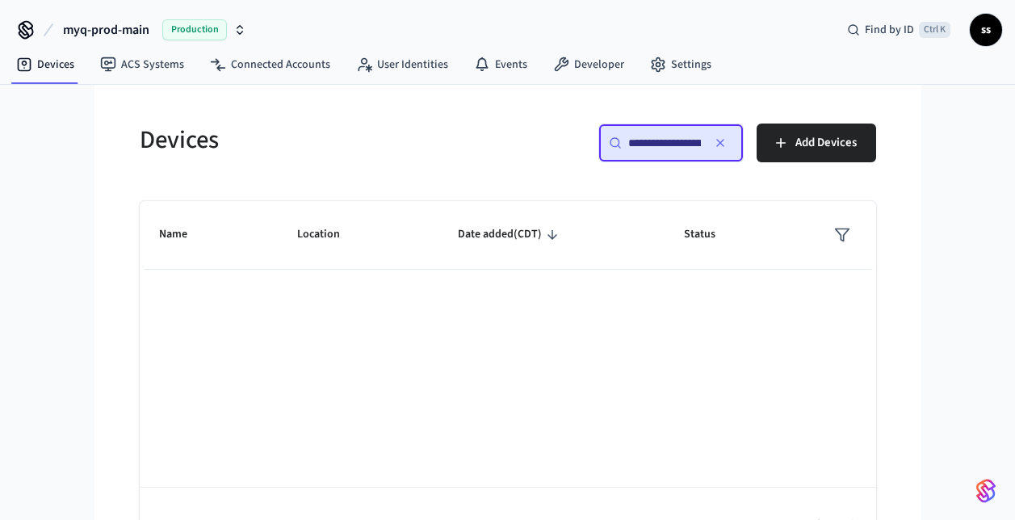
click at [687, 145] on input "**********" at bounding box center [664, 143] width 73 height 16
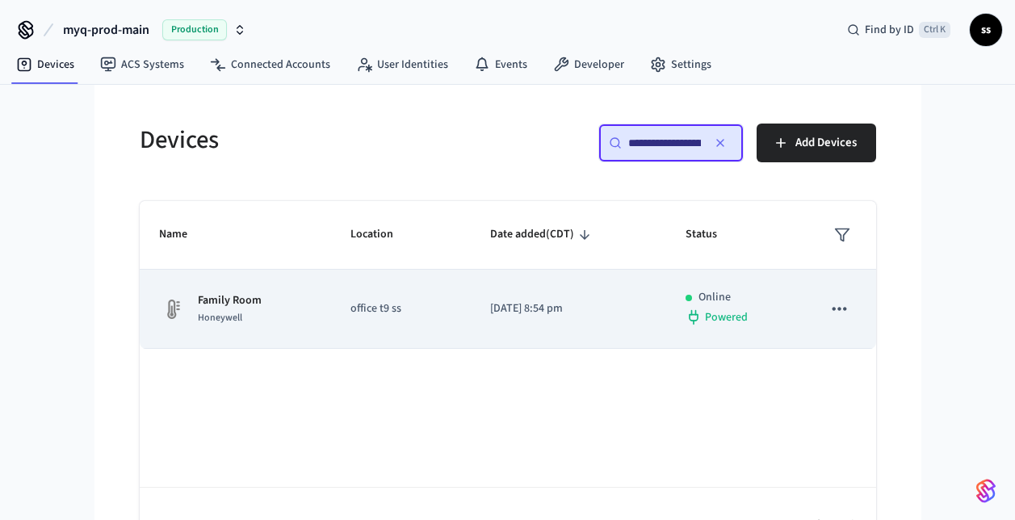
type input "**********"
click at [499, 321] on td "2025/07/14 at 8:54 pm" at bounding box center [568, 309] width 195 height 79
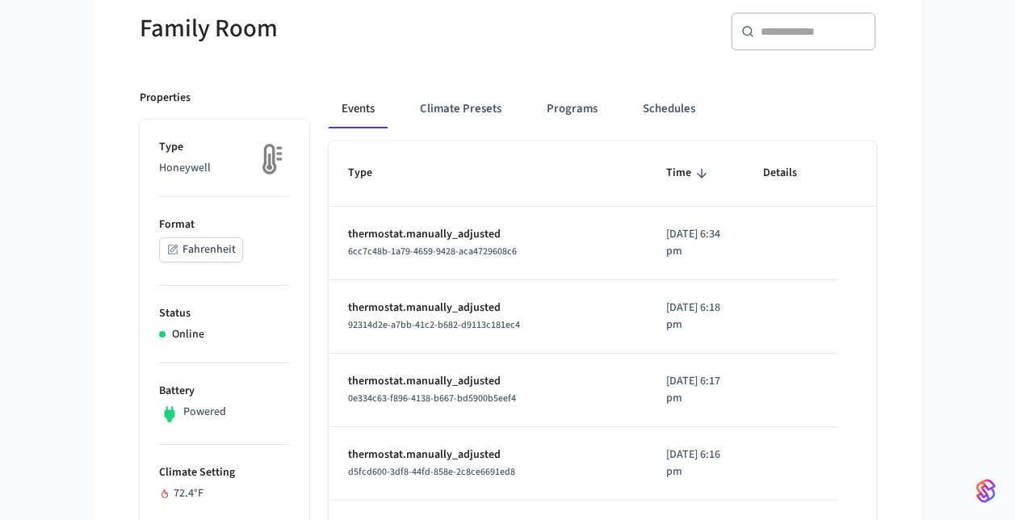
scroll to position [145, 0]
